Goal: Use online tool/utility: Use online tool/utility

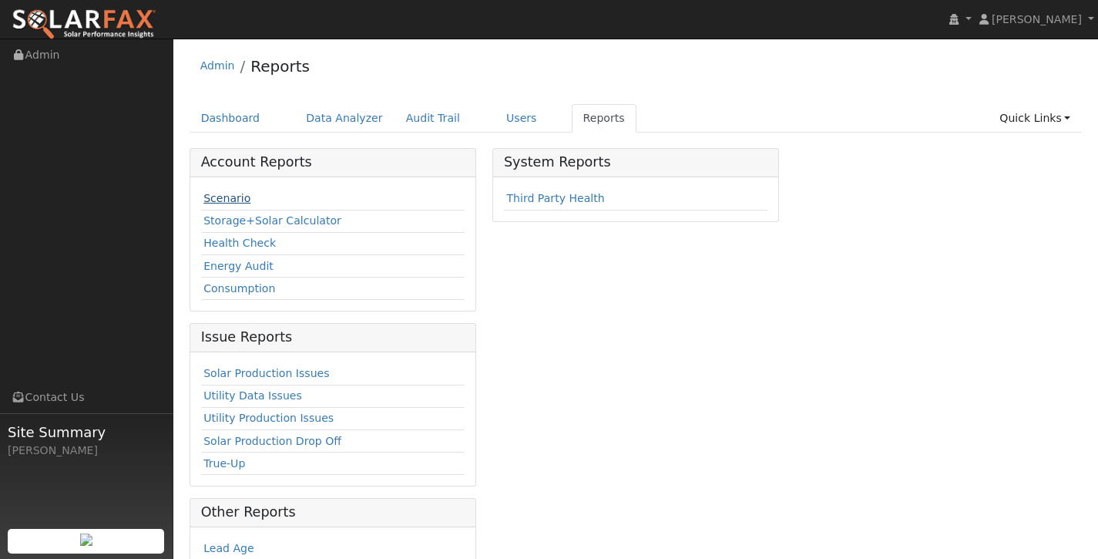
click at [239, 198] on link "Scenario" at bounding box center [226, 198] width 47 height 12
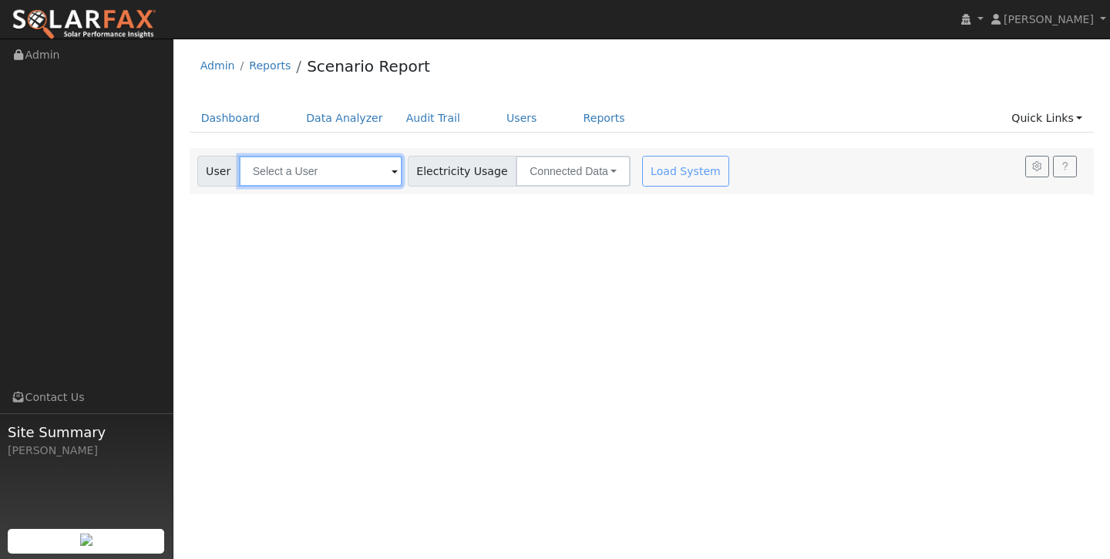
click at [348, 168] on input "text" at bounding box center [320, 171] width 163 height 31
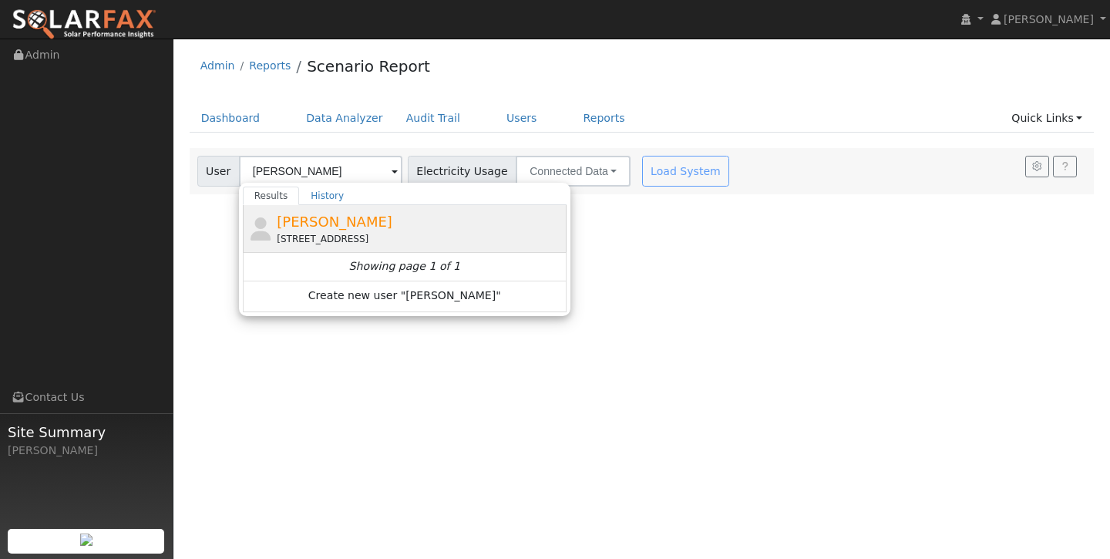
click at [371, 232] on div "4829 Bridle Court, Antioch, CA 94531" at bounding box center [420, 239] width 286 height 14
type input "Eric Brown"
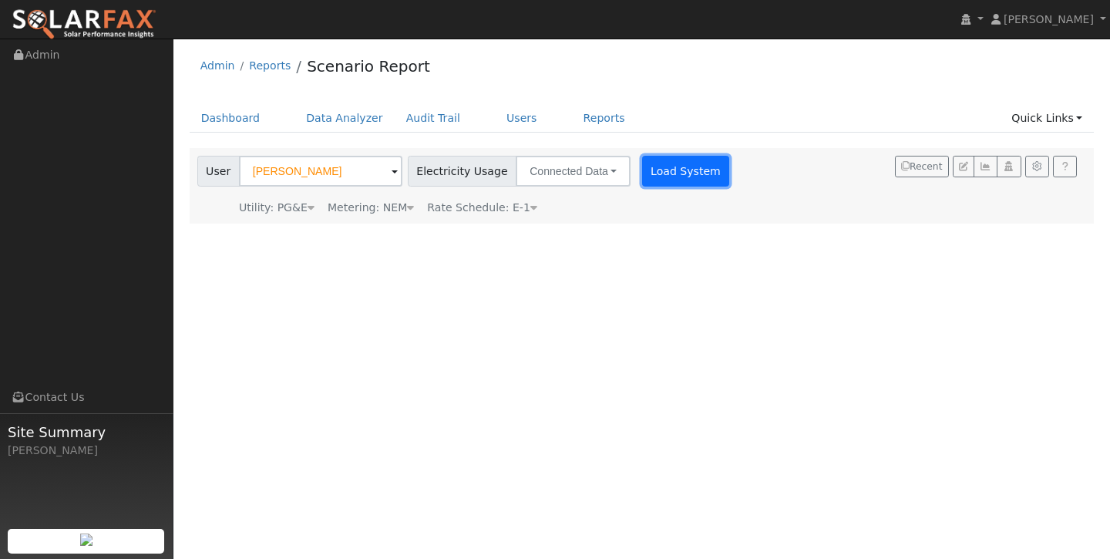
click at [673, 172] on button "Load System" at bounding box center [686, 171] width 88 height 31
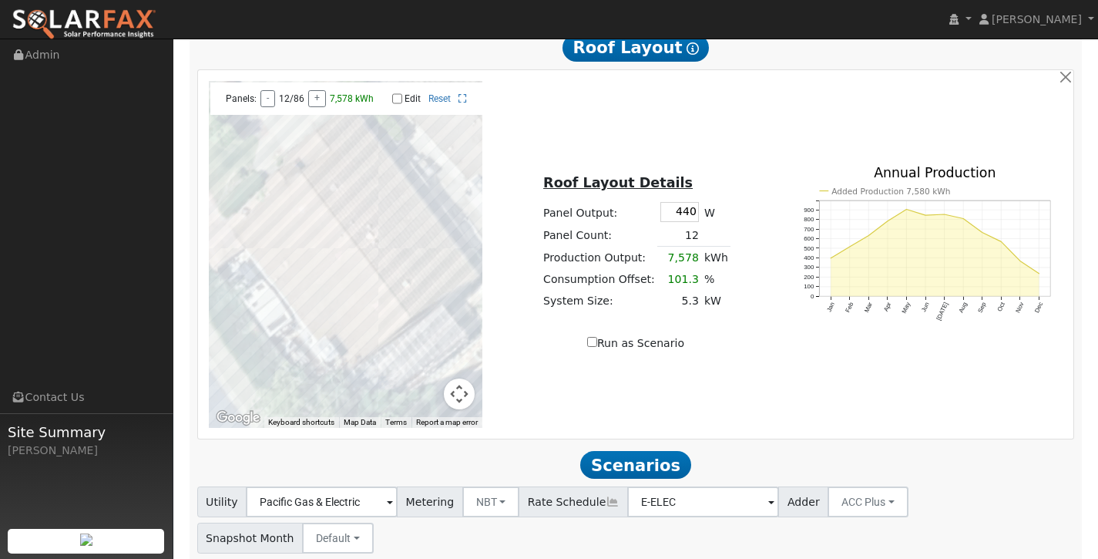
scroll to position [603, 0]
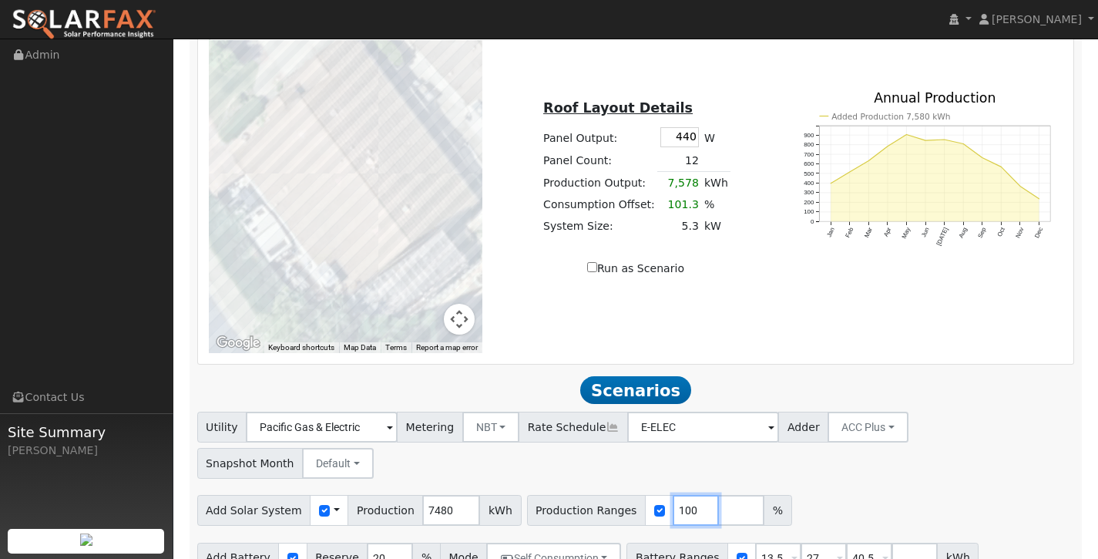
click at [679, 495] on input "100" at bounding box center [696, 510] width 46 height 31
type input "130"
click at [718, 495] on input "number" at bounding box center [741, 510] width 46 height 31
type input "150"
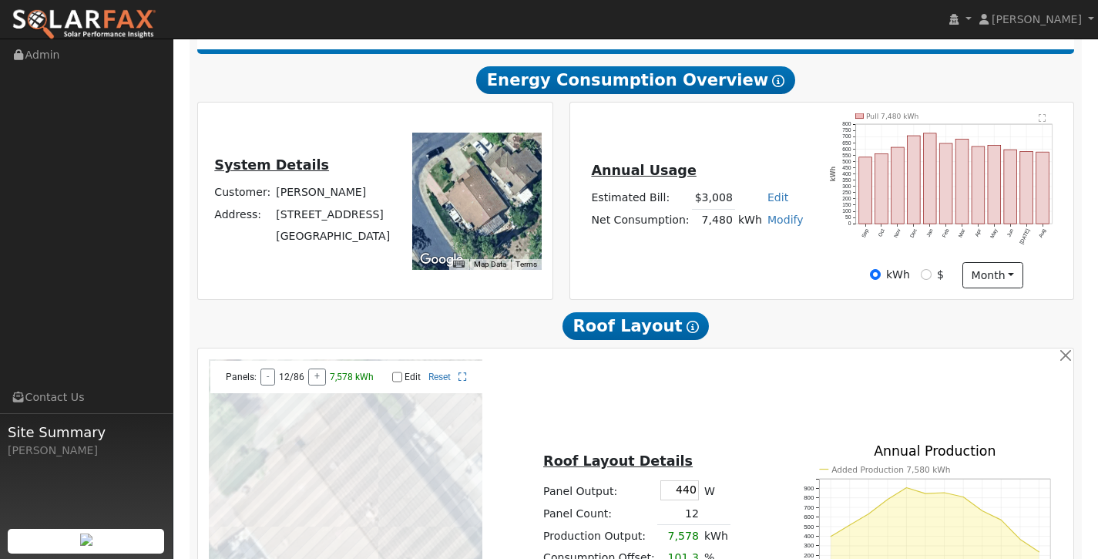
scroll to position [939, 0]
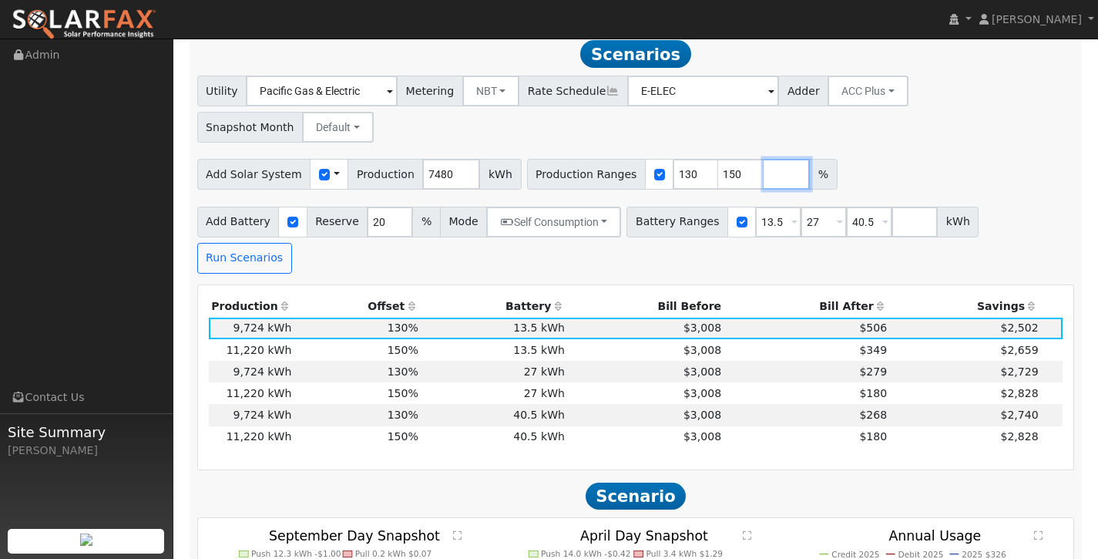
click at [764, 159] on input "number" at bounding box center [787, 174] width 46 height 31
type input "180"
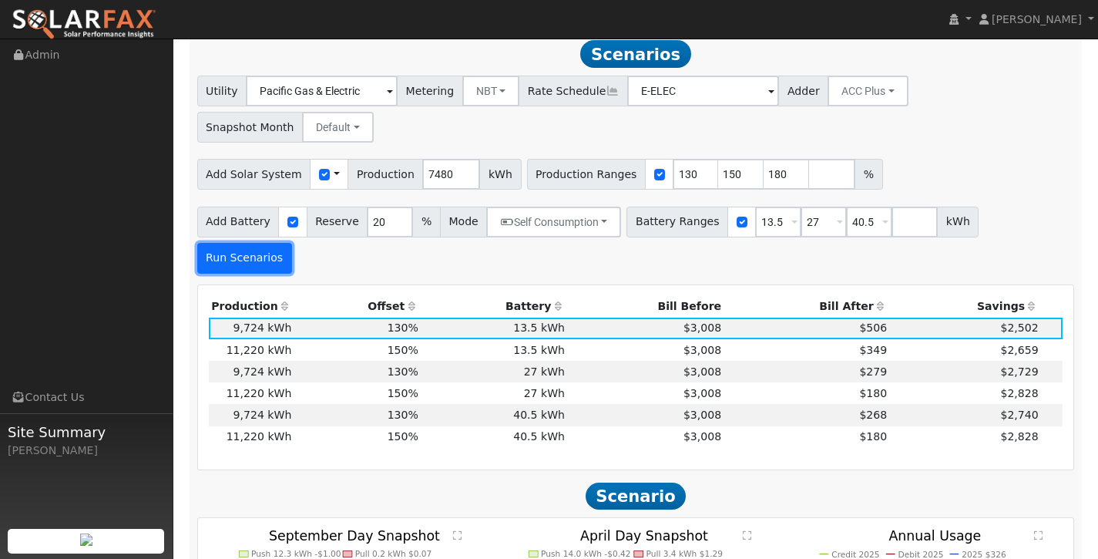
click at [292, 243] on button "Run Scenarios" at bounding box center [244, 258] width 95 height 31
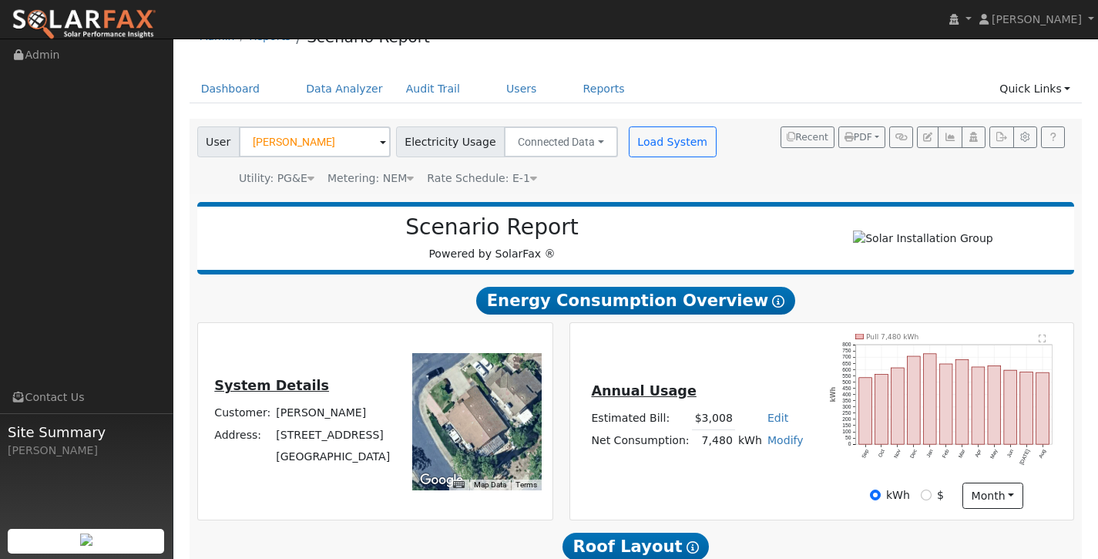
scroll to position [0, 0]
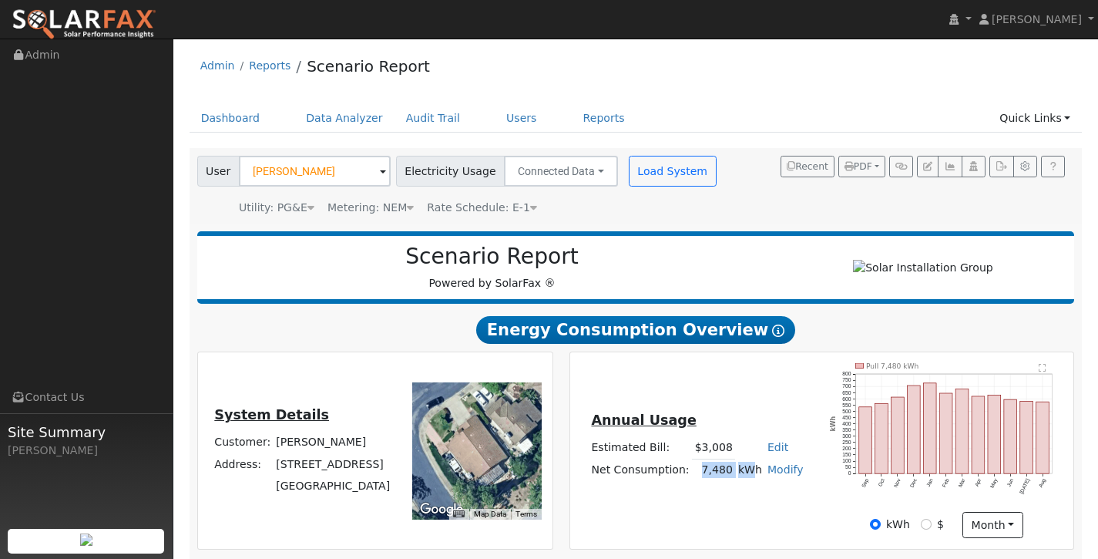
drag, startPoint x: 700, startPoint y: 477, endPoint x: 740, endPoint y: 478, distance: 39.3
click at [740, 478] on tr "Net Consumption: 7,480 kWh Modify Add Consumption Add Electric Vehicle Add Cons…" at bounding box center [697, 469] width 217 height 22
click at [735, 480] on td "kWh" at bounding box center [749, 469] width 29 height 22
drag, startPoint x: 732, startPoint y: 479, endPoint x: 701, endPoint y: 478, distance: 30.8
click at [701, 478] on tr "Net Consumption: 7,480 kWh Modify Add Consumption Add Electric Vehicle Add Cons…" at bounding box center [697, 469] width 217 height 22
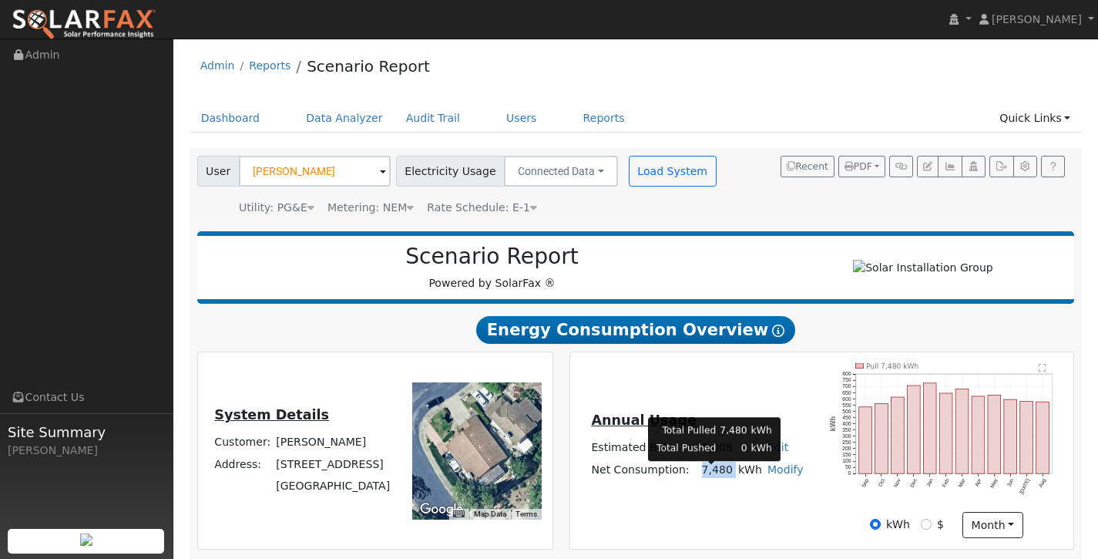
copy td "7,480"
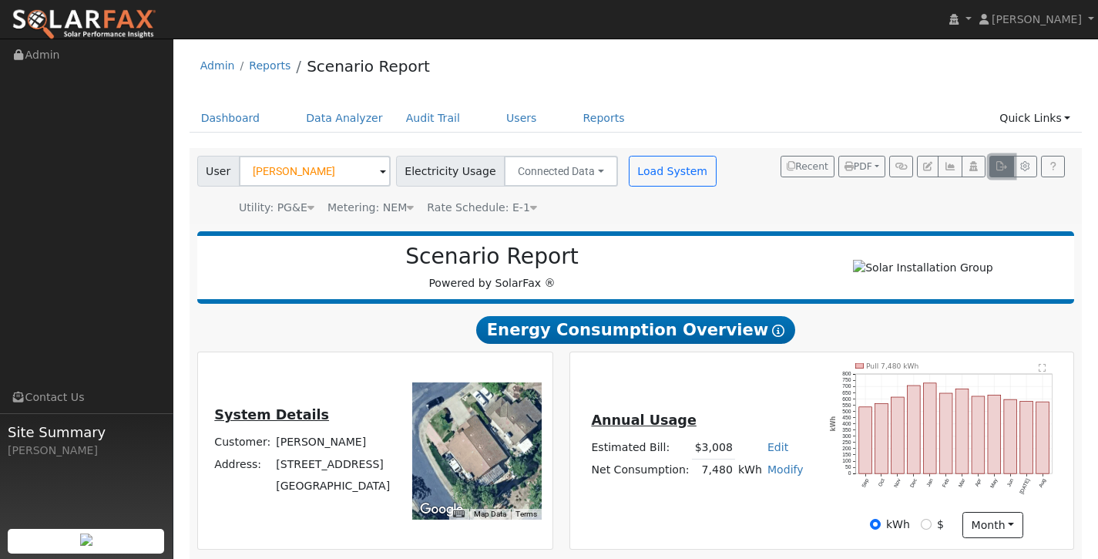
click at [1002, 163] on icon "button" at bounding box center [1002, 166] width 12 height 9
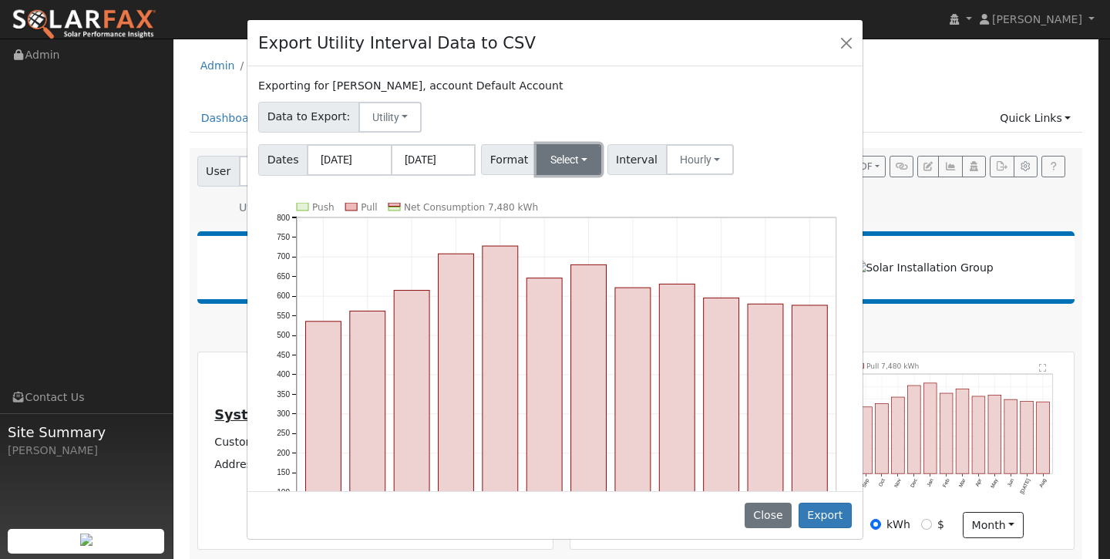
click at [560, 163] on button "Select" at bounding box center [568, 159] width 65 height 31
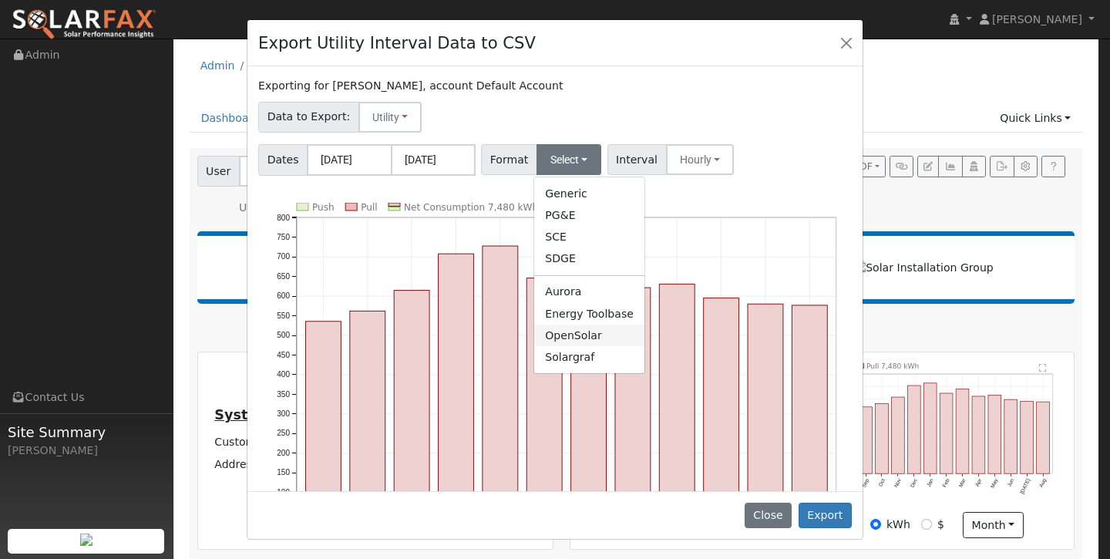
click at [586, 340] on link "OpenSolar" at bounding box center [589, 335] width 110 height 22
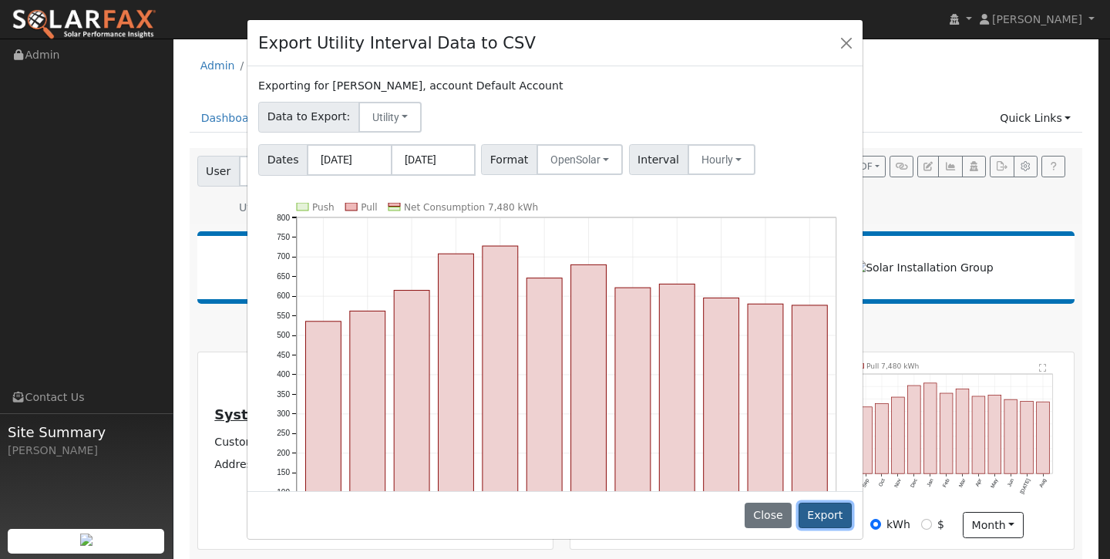
click at [824, 509] on button "Export" at bounding box center [824, 515] width 53 height 26
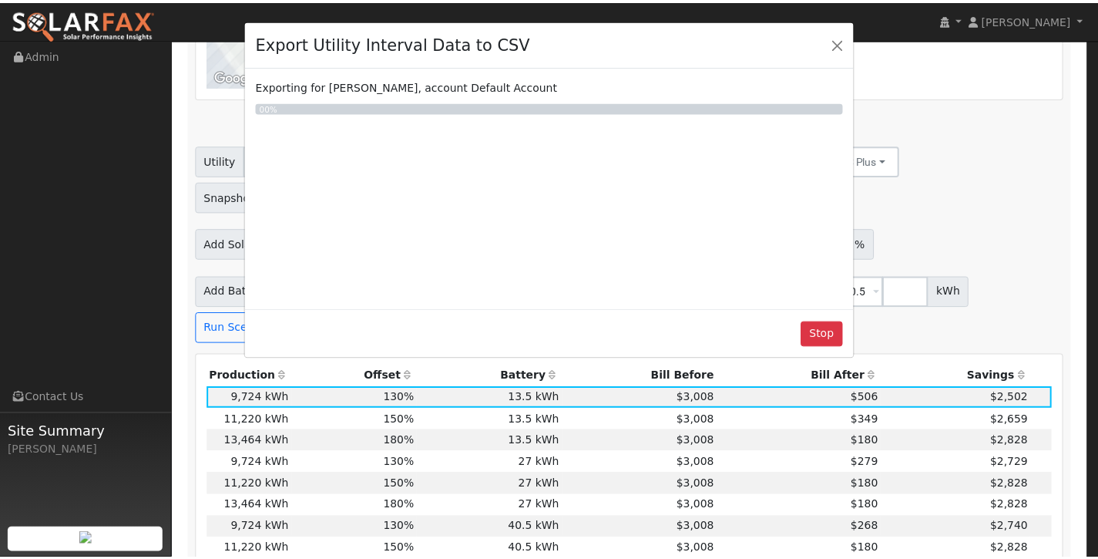
scroll to position [939, 0]
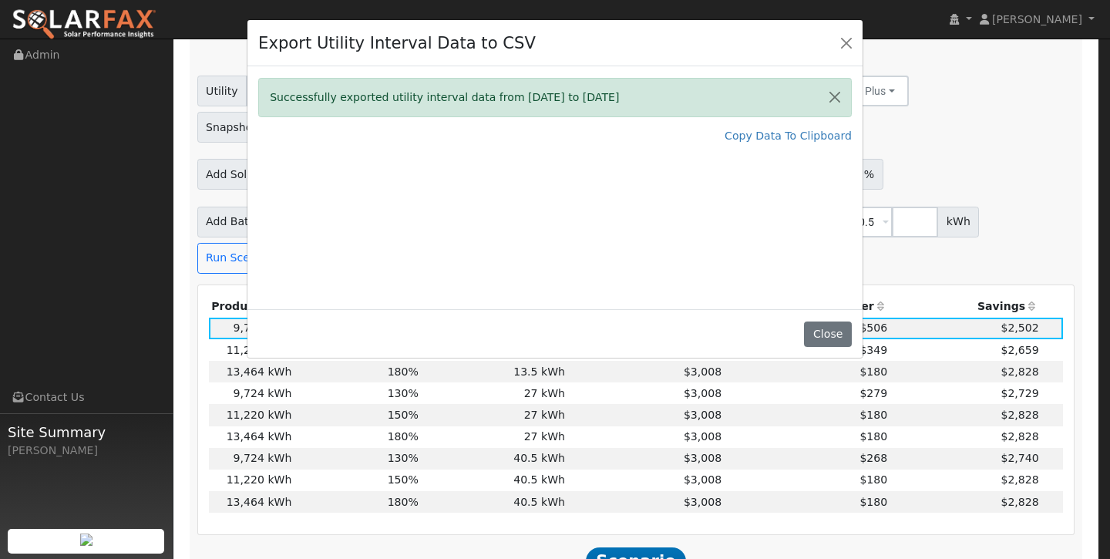
click at [848, 26] on div "Export Utility Interval Data to CSV" at bounding box center [554, 43] width 615 height 47
click at [846, 39] on button "Close" at bounding box center [846, 43] width 22 height 22
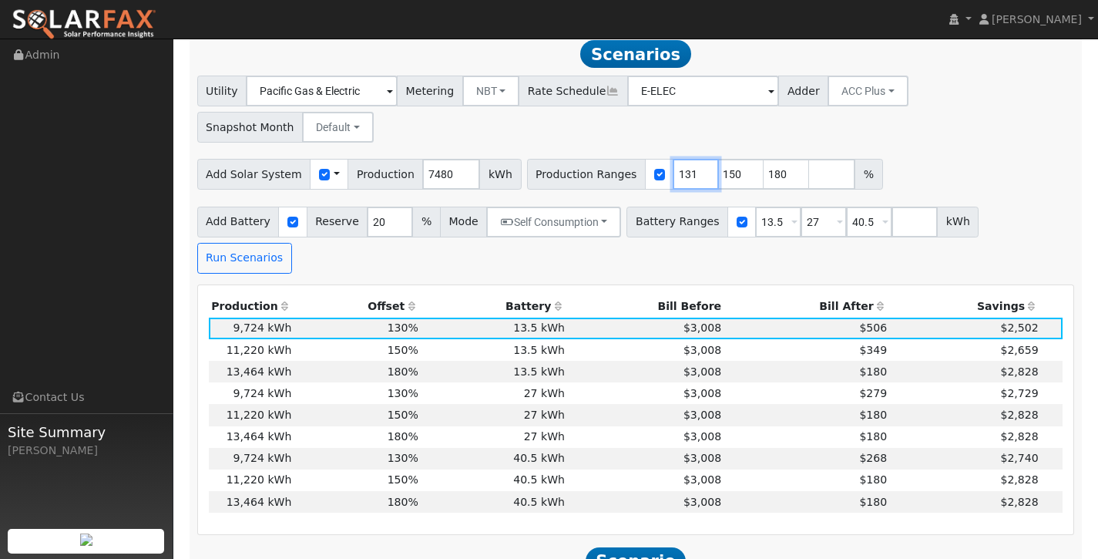
click at [683, 159] on input "131" at bounding box center [696, 174] width 46 height 31
type input "150"
type input "180"
type input "1"
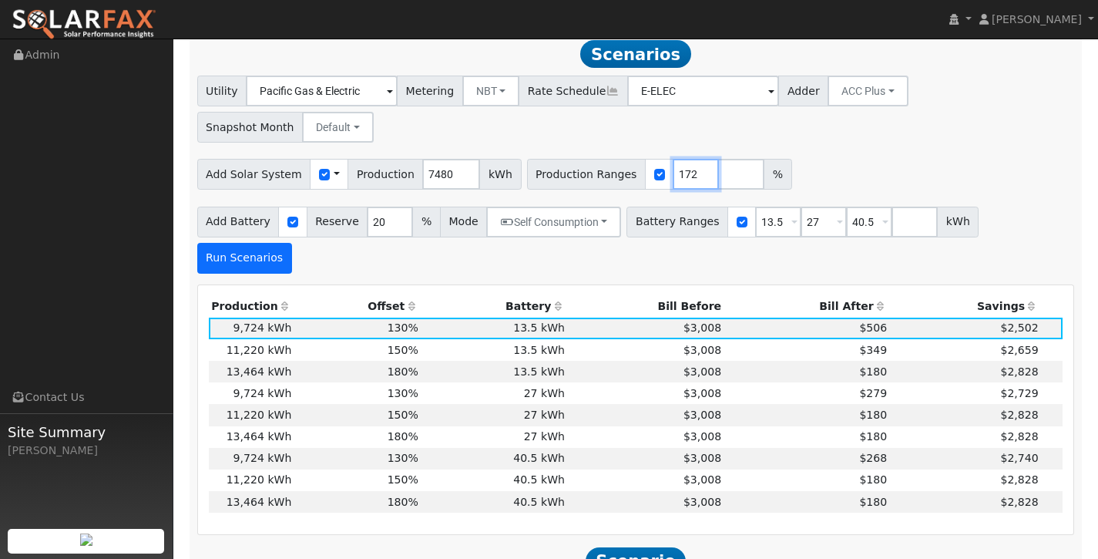
type input "172"
click at [292, 243] on button "Run Scenarios" at bounding box center [244, 258] width 95 height 31
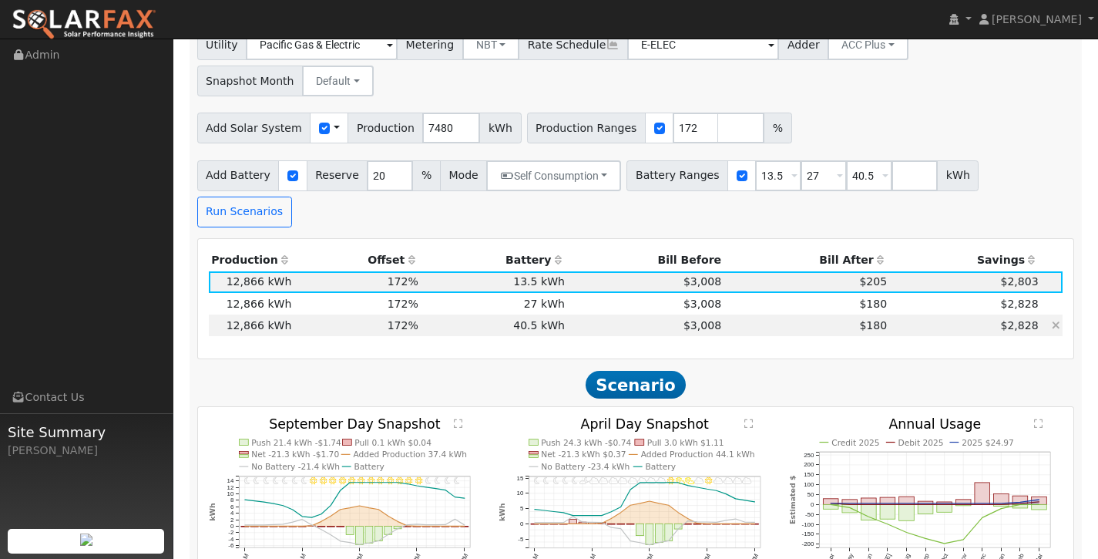
scroll to position [983, 0]
